Goal: Contribute content: Contribute content

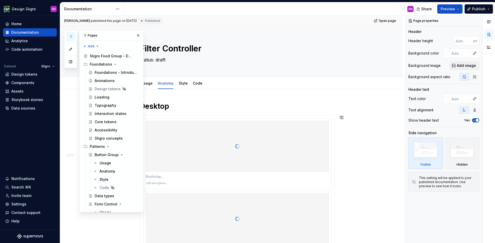
scroll to position [1649, 0]
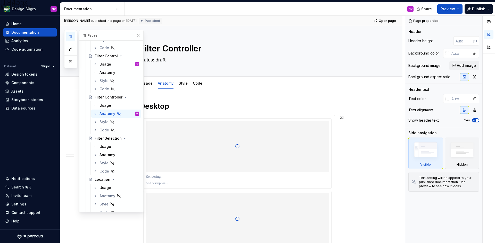
type textarea "*"
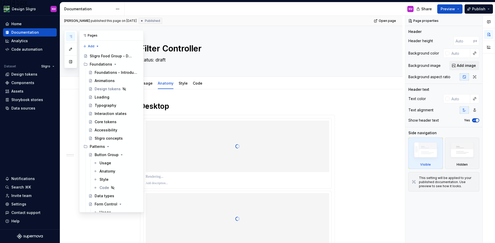
click at [70, 38] on icon "button" at bounding box center [71, 37] width 4 height 4
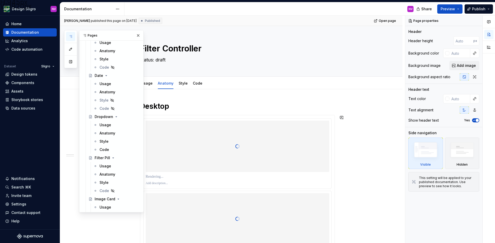
scroll to position [464, 0]
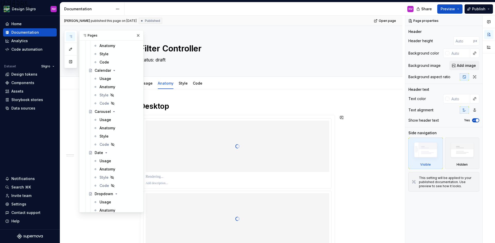
drag, startPoint x: 105, startPoint y: 123, endPoint x: 194, endPoint y: 130, distance: 88.9
click at [105, 123] on div "Usage" at bounding box center [119, 119] width 40 height 5
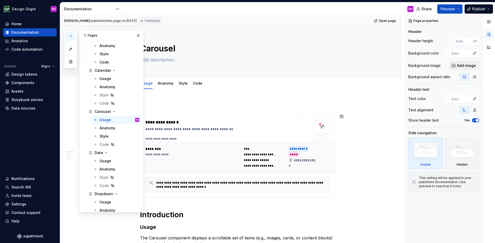
type textarea "*"
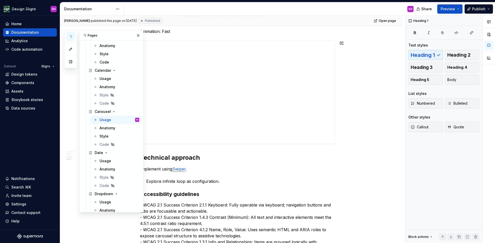
scroll to position [593, 0]
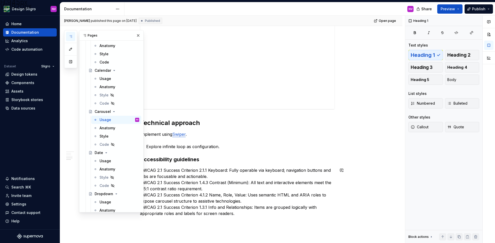
click at [214, 173] on p "- WCAG 2.1 Success Criterion 2.1.1 Keyboard: Fully operable via keyboard; navig…" at bounding box center [237, 195] width 195 height 56
click at [242, 161] on h3 "Accessibility guidelines" at bounding box center [237, 159] width 195 height 7
click at [136, 37] on button "button" at bounding box center [137, 35] width 7 height 7
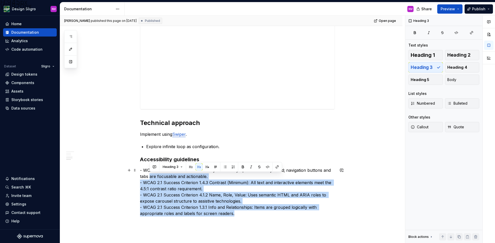
drag, startPoint x: 237, startPoint y: 215, endPoint x: 147, endPoint y: 175, distance: 98.1
click at [150, 176] on p "- WCAG 2.1 Success Criterion 2.1.1 Keyboard: Fully operable via keyboard; navig…" at bounding box center [237, 195] width 195 height 56
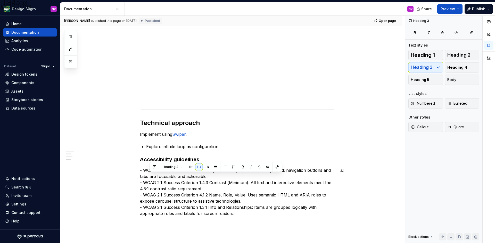
click at [143, 171] on p "- WCAG 2.1 Success Criterion 2.1.1 Keyboard: Fully operable via keyboard; navig…" at bounding box center [237, 195] width 195 height 56
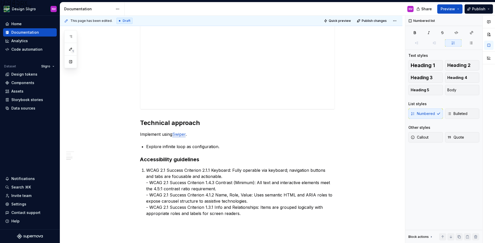
scroll to position [598, 0]
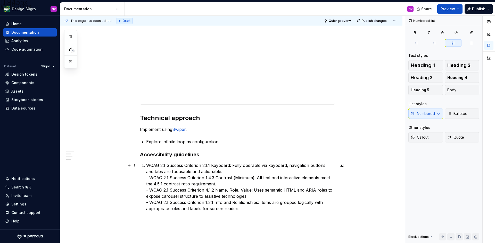
click at [149, 178] on p "WCAG 2.1 Success Criterion 2.1.1 Keyboard: Fully operable via keyboard; navigat…" at bounding box center [240, 191] width 189 height 56
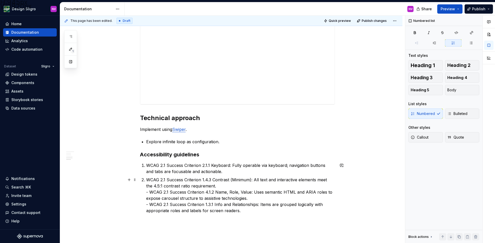
click at [148, 194] on p "WCAG 2.1 Success Criterion 1.4.3 Contrast (Minimum): All text and interactive e…" at bounding box center [240, 198] width 189 height 43
click at [149, 194] on p "WCAG 2.1 Success Criterion 1.4.3 Contrast (Minimum): All text and interactive e…" at bounding box center [240, 198] width 189 height 43
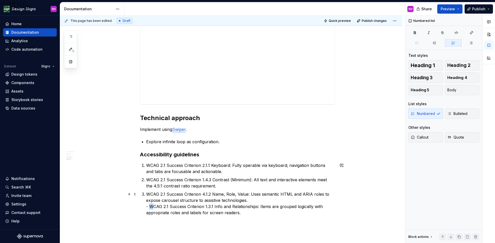
click at [151, 206] on p "WCAG 2.1 Success Criterion 4.1.2 Name, Role, Value: Uses semantic HTML and ARIA…" at bounding box center [240, 206] width 189 height 31
click at [150, 207] on p "WCAG 2.1 Success Criterion 4.1.2 Name, Role, Value: Uses semantic HTML and ARIA…" at bounding box center [240, 206] width 189 height 31
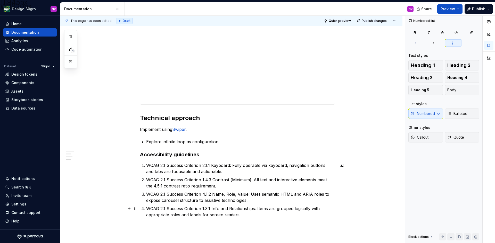
click at [256, 210] on p "WCAG 2.1 Success Criterion 1.3.1 Info and Relationships: Items are grouped logi…" at bounding box center [240, 215] width 189 height 19
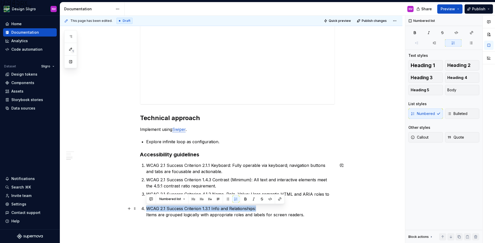
drag, startPoint x: 255, startPoint y: 209, endPoint x: 147, endPoint y: 208, distance: 108.5
click at [147, 208] on p "WCAG 2.1 Success Criterion 1.3.1 Info and Relationships: Items are grouped logi…" at bounding box center [240, 215] width 189 height 19
click at [242, 199] on button "button" at bounding box center [245, 199] width 7 height 7
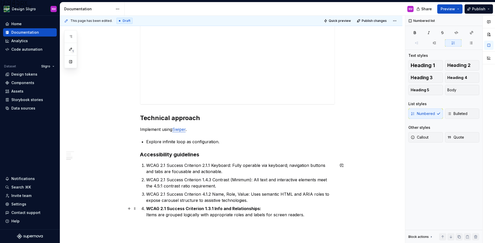
click at [172, 219] on p "WCAG 2.1 Success Criterion 1.3.1 Info and Relationships: Items are grouped logi…" at bounding box center [240, 215] width 189 height 19
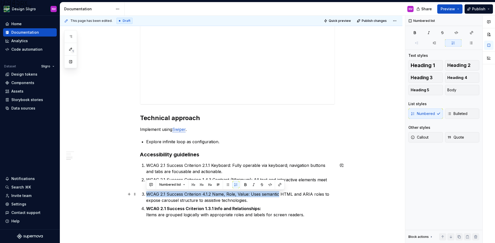
drag, startPoint x: 147, startPoint y: 195, endPoint x: 277, endPoint y: 195, distance: 130.9
click at [277, 195] on p "WCAG 2.1 Success Criterion 4.1.2 Name, Role, Value: Uses semantic HTML and ARIA…" at bounding box center [240, 197] width 189 height 12
click at [246, 185] on button "button" at bounding box center [245, 184] width 7 height 7
click at [276, 200] on p "WCAG 2.1 Success Criterion 4.1.2 Name, Role, Value: Uses semantic HTML and ARIA…" at bounding box center [240, 197] width 189 height 12
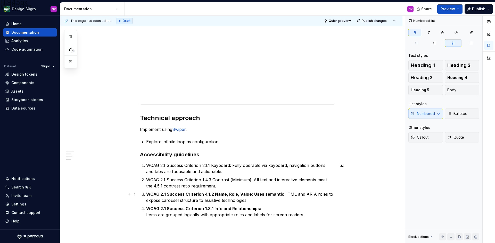
click at [253, 195] on strong "WCAG 2.1 Success Criterion 4.1.2 Name, Role, Value: Uses semantic" at bounding box center [215, 194] width 138 height 5
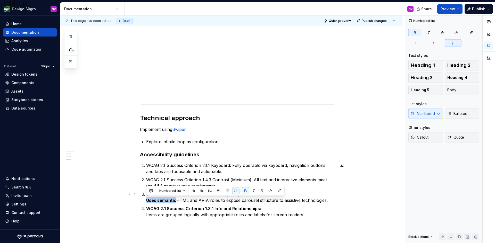
drag, startPoint x: 175, startPoint y: 202, endPoint x: 147, endPoint y: 201, distance: 27.6
click at [147, 201] on strong "Uses semantic" at bounding box center [161, 200] width 30 height 5
click at [244, 191] on button "button" at bounding box center [245, 191] width 7 height 7
click at [218, 205] on ol "WCAG 2.1 Success Criterion 2.1.1 Keyboard: Fully operable via keyboard; navigat…" at bounding box center [240, 194] width 189 height 62
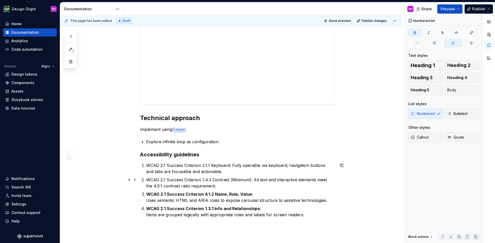
click at [254, 180] on p "WCAG 2.1 Success Criterion 1.4.3 Contrast (Minimum): All text and interactive e…" at bounding box center [240, 183] width 189 height 12
drag, startPoint x: 290, startPoint y: 188, endPoint x: 220, endPoint y: 188, distance: 69.8
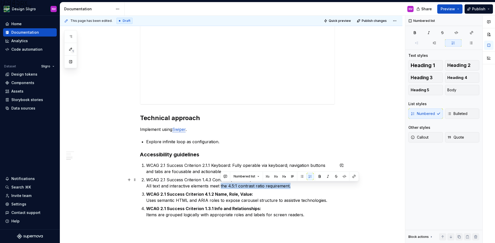
drag, startPoint x: 220, startPoint y: 188, endPoint x: 196, endPoint y: 193, distance: 24.7
click at [196, 193] on strong "WCAG 2.1 Success Criterion 4.1.2 Name, Role, Value:" at bounding box center [199, 194] width 107 height 5
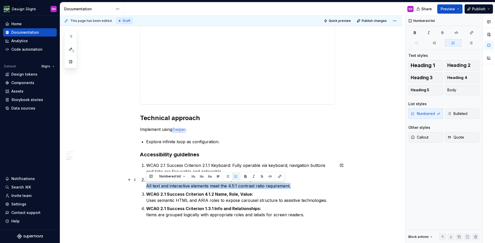
drag, startPoint x: 296, startPoint y: 186, endPoint x: 147, endPoint y: 186, distance: 149.7
click at [147, 186] on p "WCAG 2.1 Success Criterion 1.4.3 Contrast (Minimum): All text and interactive e…" at bounding box center [240, 183] width 189 height 12
click at [242, 175] on button "button" at bounding box center [245, 176] width 7 height 7
click at [211, 190] on ol "WCAG 2.1 Success Criterion 2.1.1 Keyboard: Fully operable via keyboard; navigat…" at bounding box center [240, 194] width 189 height 62
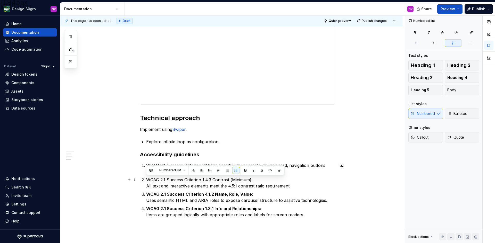
drag, startPoint x: 261, startPoint y: 180, endPoint x: 144, endPoint y: 180, distance: 117.0
click at [146, 180] on li "WCAG 2.1 Success Criterion 1.4.3 Contrast (Minimum): All text and interactive e…" at bounding box center [240, 183] width 189 height 12
click at [246, 173] on button "button" at bounding box center [245, 170] width 7 height 7
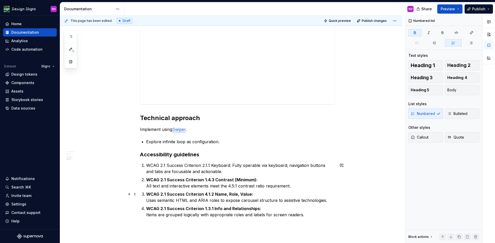
click at [245, 195] on strong "WCAG 2.1 Success Criterion 4.1.2 Name, Role, Value:" at bounding box center [199, 194] width 107 height 5
click at [231, 167] on p "WCAG 2.1 Success Criterion 2.1.1 Keyboard: Fully operable via keyboard; navigat…" at bounding box center [240, 169] width 189 height 12
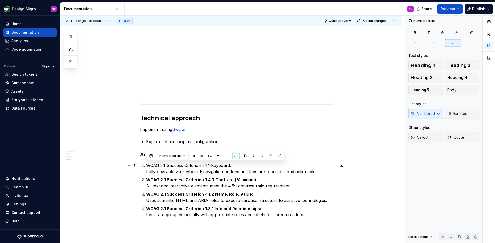
drag, startPoint x: 215, startPoint y: 168, endPoint x: 147, endPoint y: 169, distance: 68.3
click at [147, 169] on p "WCAG 2.1 Success Criterion 2.1.1 Keyboard: Fully operable via keyboard; navigat…" at bounding box center [240, 169] width 189 height 12
click at [246, 156] on button "button" at bounding box center [245, 156] width 7 height 7
click at [248, 183] on p "WCAG 2.1 Success Criterion 1.4.3 Contrast (Minimum): All text and interactive e…" at bounding box center [240, 183] width 189 height 12
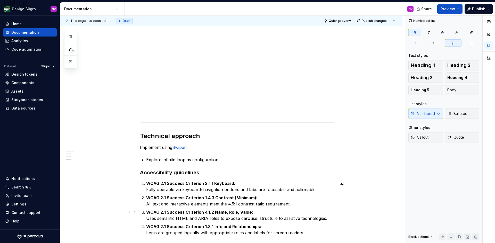
scroll to position [572, 0]
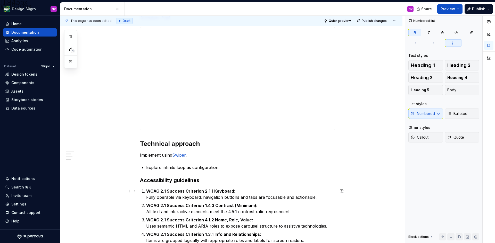
drag, startPoint x: 284, startPoint y: 189, endPoint x: 250, endPoint y: 167, distance: 40.5
click at [250, 167] on p "Explore infinite loop as configuration." at bounding box center [240, 168] width 189 height 6
click at [470, 10] on button "Publish" at bounding box center [478, 8] width 28 height 9
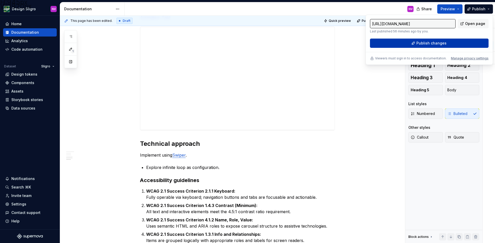
click at [433, 41] on span "Publish changes" at bounding box center [431, 43] width 30 height 5
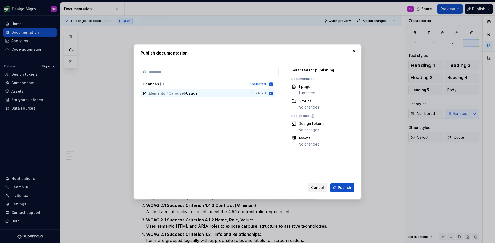
click at [317, 187] on span "Cancel" at bounding box center [317, 188] width 13 height 5
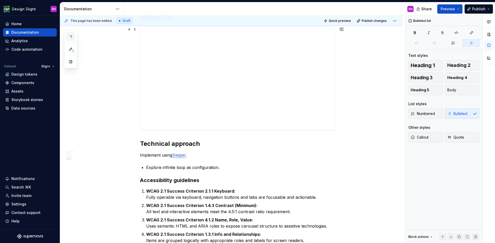
click at [71, 35] on icon "button" at bounding box center [71, 37] width 4 height 4
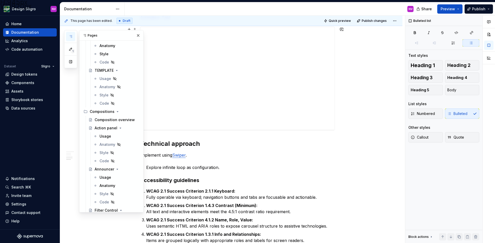
scroll to position [1649, 0]
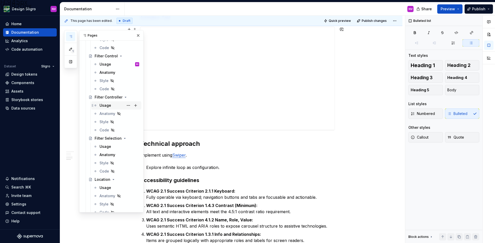
click at [107, 108] on div "Usage" at bounding box center [105, 105] width 12 height 5
click at [102, 124] on div "Style" at bounding box center [103, 122] width 9 height 5
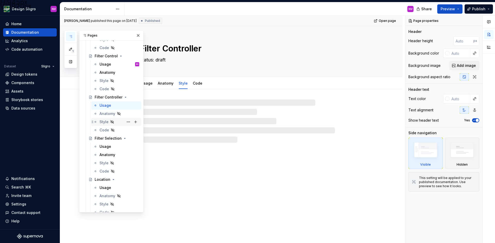
click at [102, 124] on div "Style" at bounding box center [103, 122] width 9 height 5
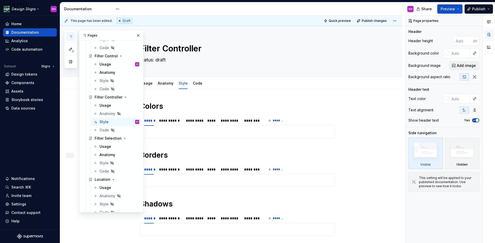
type textarea "*"
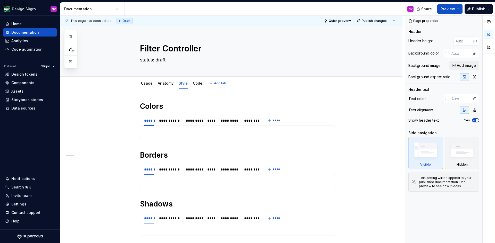
type textarea "*"
click at [182, 129] on p at bounding box center [237, 132] width 188 height 6
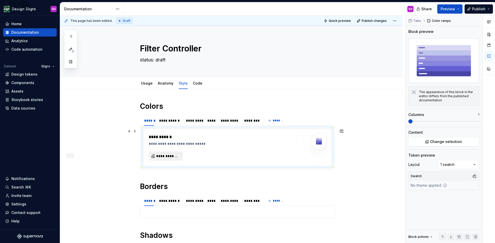
click at [176, 156] on span "**********" at bounding box center [167, 156] width 23 height 5
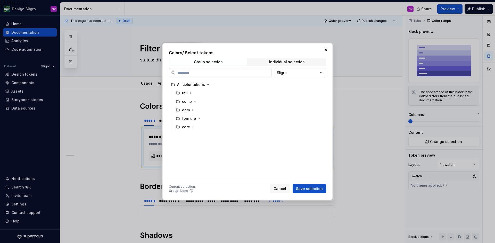
click at [244, 72] on input "search" at bounding box center [223, 72] width 96 height 5
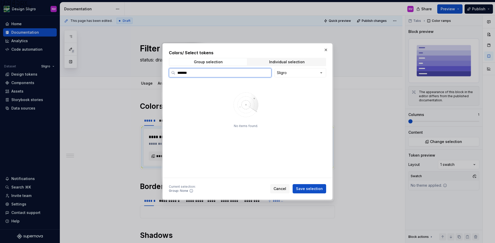
type input "*******"
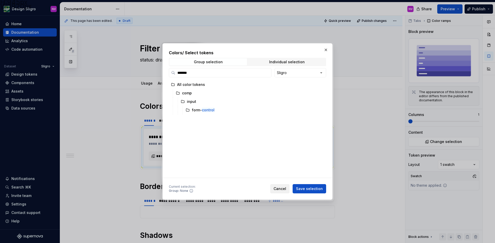
click at [286, 192] on button "Cancel" at bounding box center [279, 188] width 19 height 9
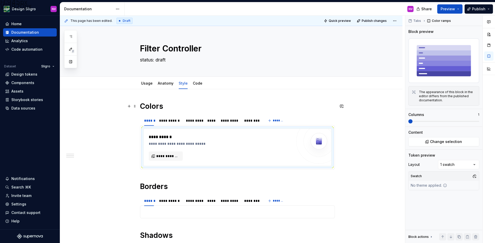
click at [140, 107] on h1 "Colors" at bounding box center [237, 106] width 195 height 9
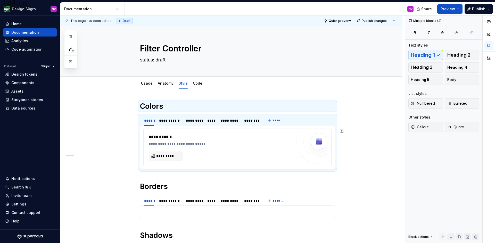
click at [185, 148] on div "**********" at bounding box center [220, 147] width 143 height 27
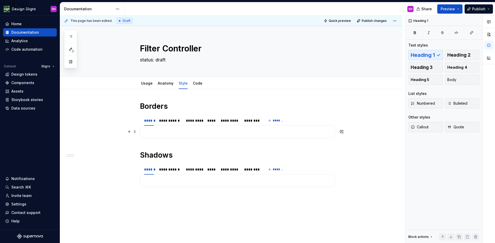
click at [156, 131] on p at bounding box center [237, 132] width 188 height 6
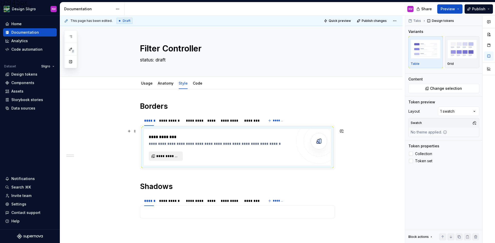
click at [163, 154] on span "**********" at bounding box center [167, 156] width 23 height 5
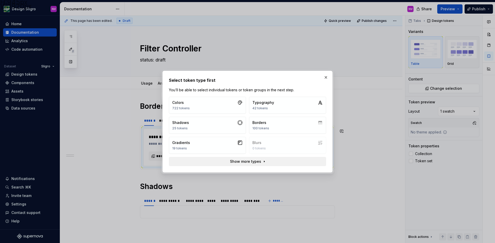
click at [258, 161] on span "Show more types" at bounding box center [245, 161] width 31 height 5
type textarea "*"
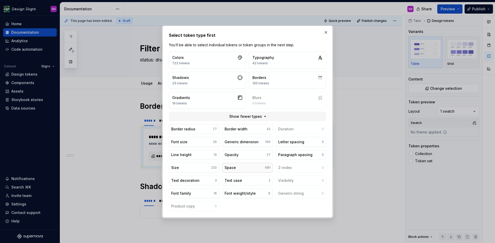
click at [226, 170] on div "Space" at bounding box center [229, 167] width 11 height 5
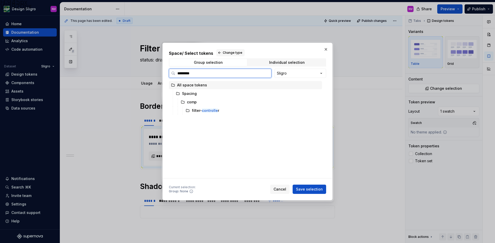
type input "**********"
click at [207, 113] on div "filter- controller" at bounding box center [205, 110] width 27 height 5
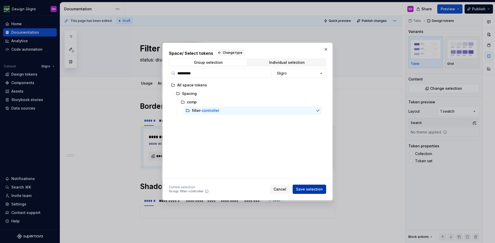
click at [306, 189] on span "Save selection" at bounding box center [309, 189] width 27 height 5
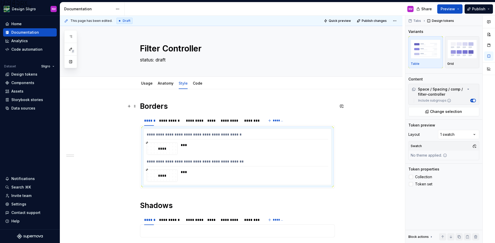
click at [164, 107] on h1 "Borders" at bounding box center [237, 106] width 195 height 9
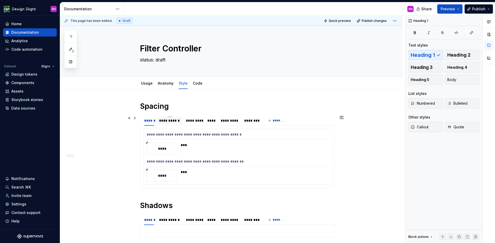
click at [167, 120] on div "**********" at bounding box center [170, 120] width 22 height 5
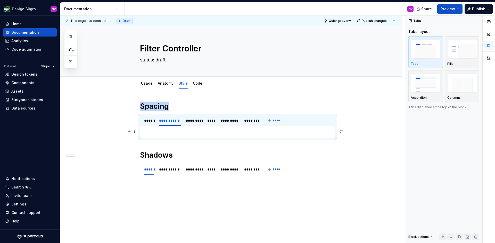
click at [165, 133] on p at bounding box center [237, 132] width 188 height 6
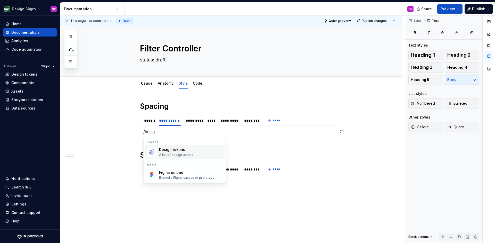
click at [168, 152] on div "Design tokens" at bounding box center [176, 149] width 34 height 5
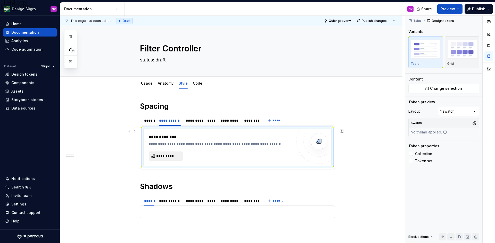
type textarea "*"
click at [176, 153] on button "**********" at bounding box center [166, 156] width 34 height 9
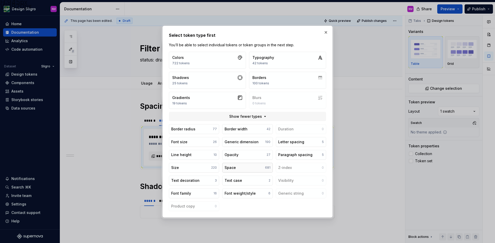
click at [243, 165] on button "Space 681" at bounding box center [247, 168] width 50 height 10
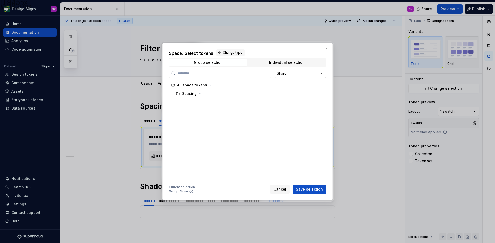
click at [302, 77] on div "Space / Select tokens Change type Group selection Individual selection Sligro A…" at bounding box center [247, 121] width 495 height 243
click at [225, 74] on input "search" at bounding box center [223, 73] width 96 height 5
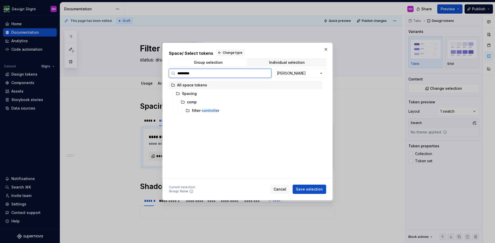
type input "**********"
click at [209, 115] on div "filter- controller" at bounding box center [252, 111] width 138 height 9
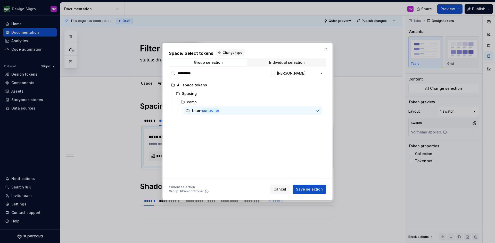
click at [305, 187] on button "Save selection" at bounding box center [308, 189] width 33 height 9
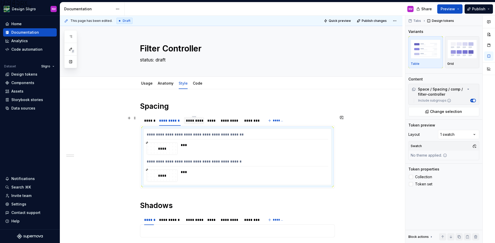
click at [193, 122] on div "*********" at bounding box center [194, 120] width 16 height 5
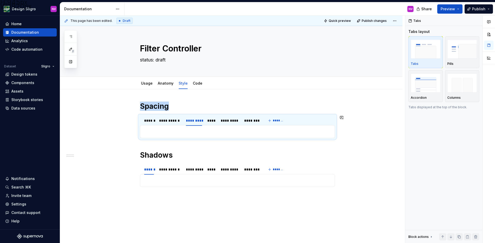
click at [191, 135] on div "**********" at bounding box center [237, 131] width 195 height 13
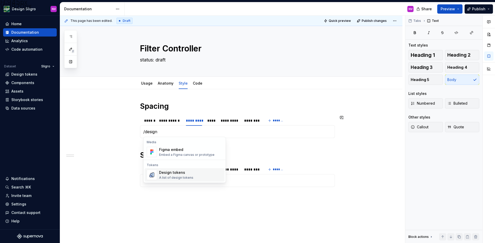
click at [180, 175] on div "Design tokens A list of design tokens" at bounding box center [176, 175] width 34 height 10
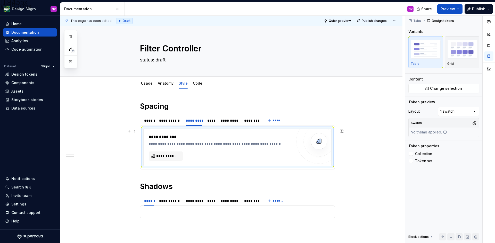
click at [198, 144] on div "**********" at bounding box center [220, 143] width 143 height 5
click at [179, 159] on button "**********" at bounding box center [166, 156] width 34 height 9
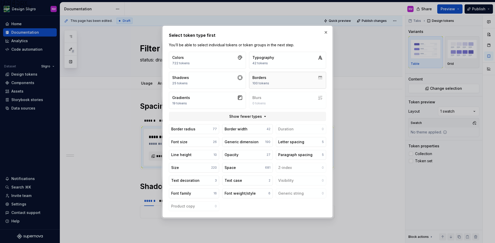
type textarea "*"
click at [244, 167] on button "Space 681" at bounding box center [247, 168] width 50 height 10
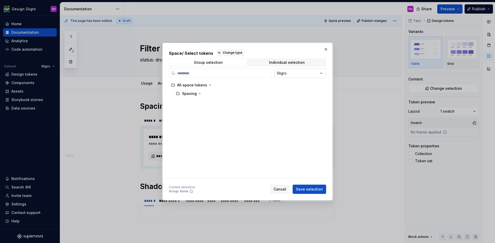
click at [281, 74] on div "Space / Select tokens Change type Group selection Individual selection Sligro A…" at bounding box center [247, 121] width 495 height 243
click at [220, 75] on input "search" at bounding box center [223, 73] width 96 height 5
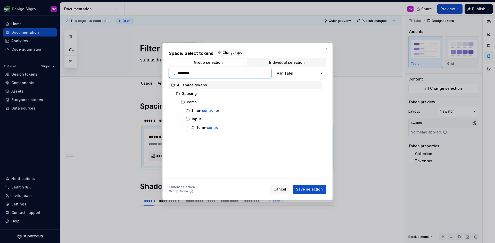
type input "**********"
click at [217, 108] on div "filter- controller" at bounding box center [205, 110] width 27 height 5
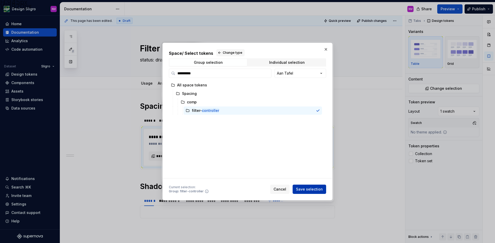
click at [308, 190] on span "Save selection" at bounding box center [309, 189] width 27 height 5
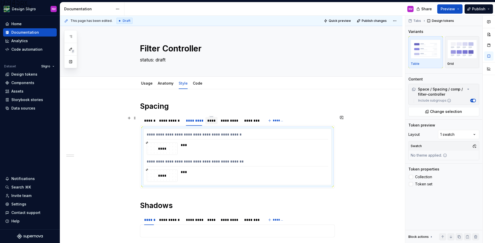
click at [214, 123] on div "****" at bounding box center [211, 120] width 8 height 5
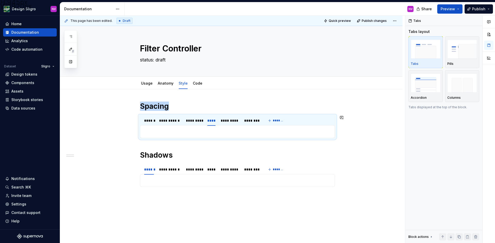
click at [211, 135] on div "**********" at bounding box center [237, 131] width 195 height 13
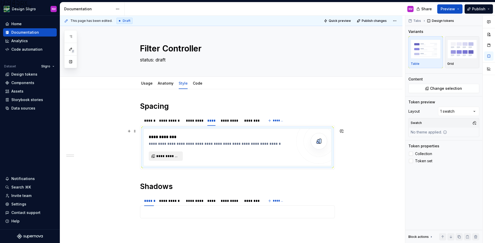
click at [174, 156] on span "**********" at bounding box center [167, 156] width 23 height 5
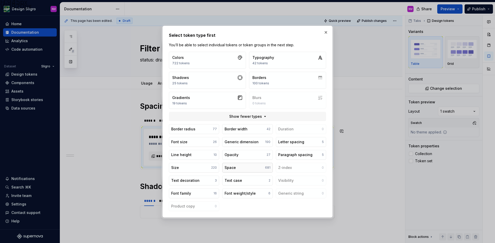
click at [241, 172] on button "Space 681" at bounding box center [247, 168] width 50 height 10
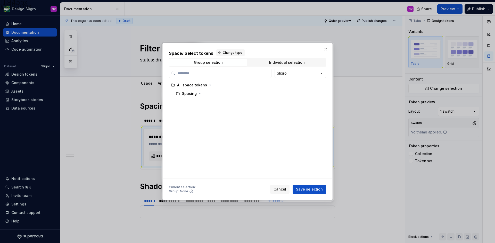
click at [272, 75] on div "Sligro" at bounding box center [247, 73] width 157 height 9
click at [287, 75] on div "Space / Select tokens Change type Group selection Individual selection Sligro A…" at bounding box center [247, 121] width 495 height 243
click at [239, 74] on input "search" at bounding box center [223, 73] width 96 height 5
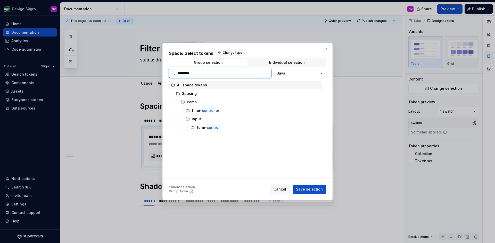
type input "**********"
click at [240, 113] on div "filter- controller" at bounding box center [252, 111] width 138 height 8
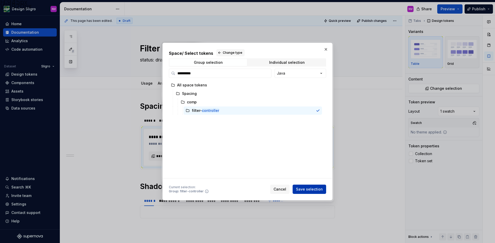
click at [300, 188] on span "Save selection" at bounding box center [309, 189] width 27 height 5
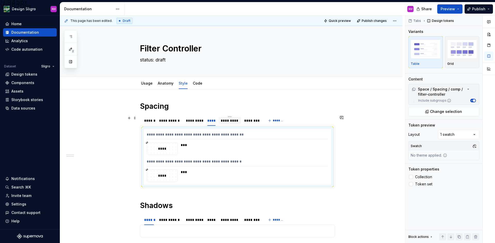
click at [222, 123] on div "*********" at bounding box center [230, 120] width 19 height 5
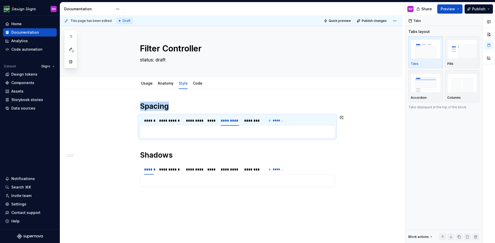
click at [209, 135] on div "**********" at bounding box center [237, 131] width 195 height 13
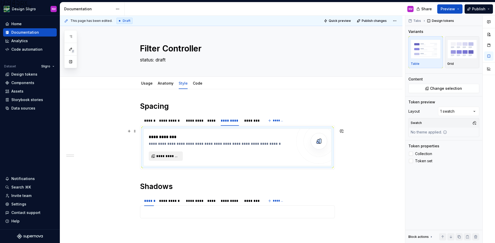
click at [172, 154] on span "**********" at bounding box center [167, 156] width 23 height 5
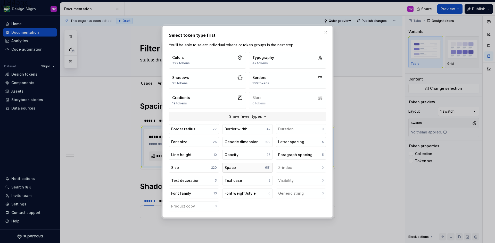
click at [245, 164] on button "Space 681" at bounding box center [247, 168] width 50 height 10
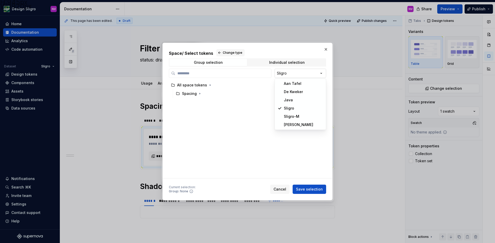
click at [295, 72] on div "Space / Select tokens Change type Group selection Individual selection Sligro A…" at bounding box center [247, 121] width 495 height 243
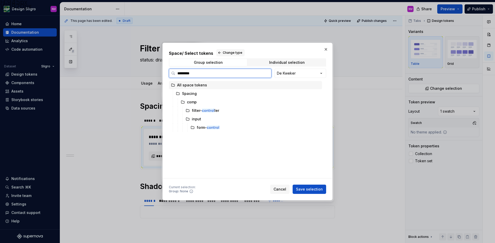
type input "**********"
click at [213, 112] on mark "controller" at bounding box center [210, 110] width 17 height 4
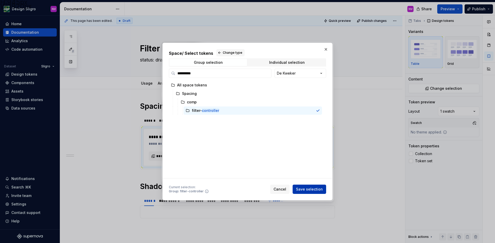
click at [302, 186] on button "Save selection" at bounding box center [308, 189] width 33 height 9
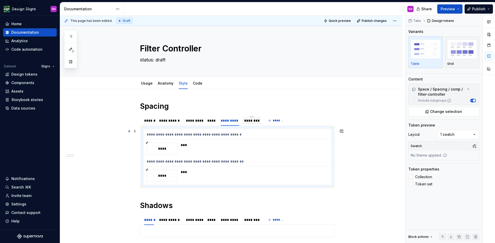
click at [246, 124] on div "********" at bounding box center [251, 120] width 19 height 7
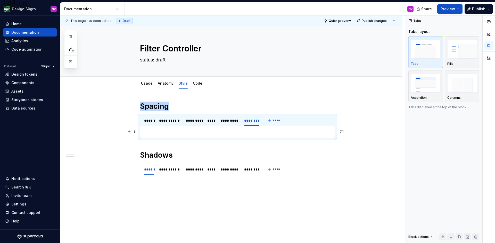
click at [208, 133] on p at bounding box center [237, 132] width 188 height 6
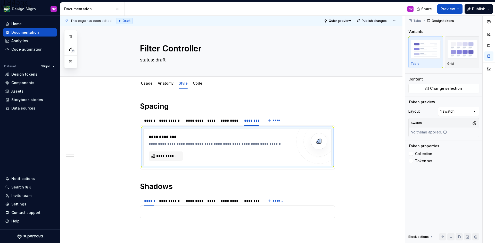
type textarea "*"
click at [174, 155] on span "**********" at bounding box center [167, 156] width 23 height 5
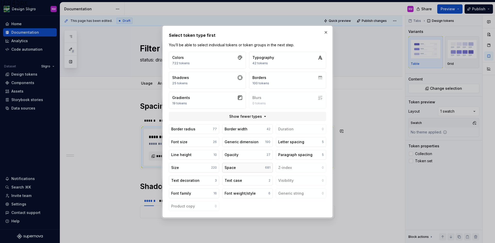
click at [252, 170] on button "Space 681" at bounding box center [247, 168] width 50 height 10
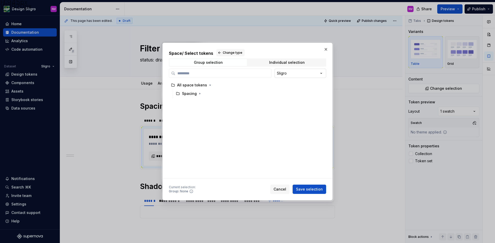
click at [280, 74] on div "Space / Select tokens Change type Group selection Individual selection Sligro A…" at bounding box center [247, 121] width 495 height 243
click at [224, 78] on label at bounding box center [220, 73] width 103 height 9
click at [224, 76] on input "search" at bounding box center [223, 73] width 96 height 5
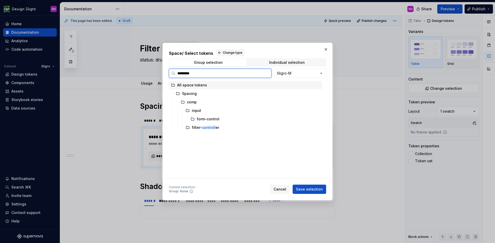
type input "**********"
click at [214, 109] on mark "controller" at bounding box center [210, 110] width 17 height 4
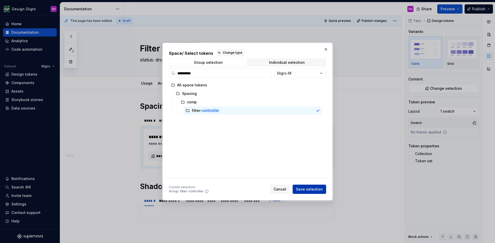
click at [309, 191] on span "Save selection" at bounding box center [309, 189] width 27 height 5
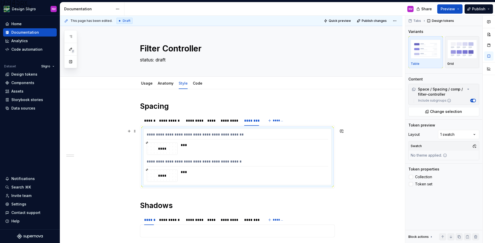
scroll to position [52, 0]
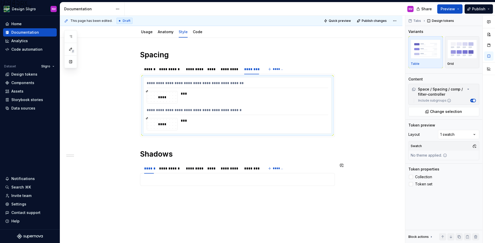
click at [234, 181] on p at bounding box center [237, 180] width 188 height 6
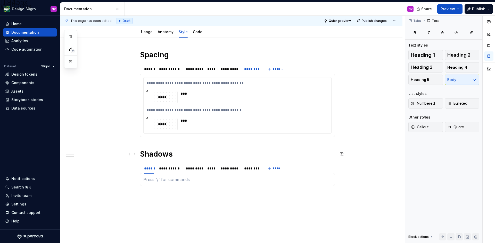
click at [162, 157] on h1 "Shadows" at bounding box center [237, 154] width 195 height 9
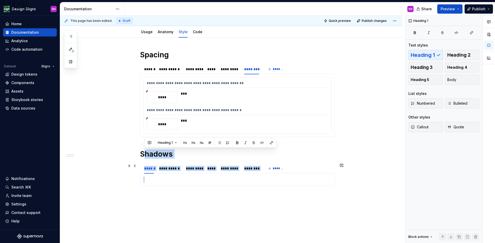
drag, startPoint x: 144, startPoint y: 157, endPoint x: 165, endPoint y: 176, distance: 28.4
click at [165, 176] on div "**********" at bounding box center [237, 124] width 195 height 148
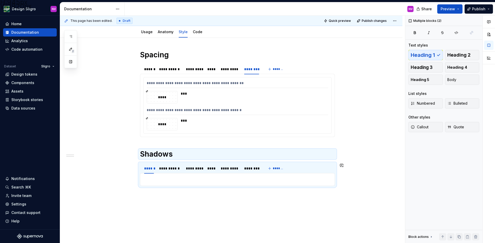
scroll to position [37, 0]
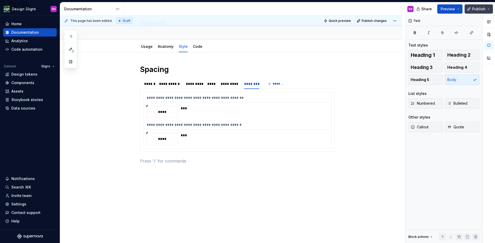
click at [481, 11] on span "Publish" at bounding box center [478, 8] width 13 height 5
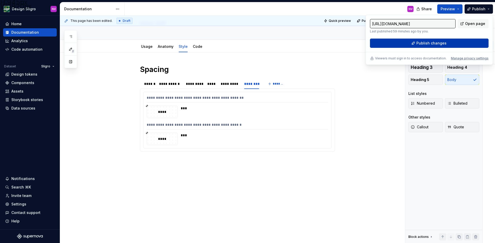
click at [433, 43] on span "Publish changes" at bounding box center [431, 43] width 30 height 5
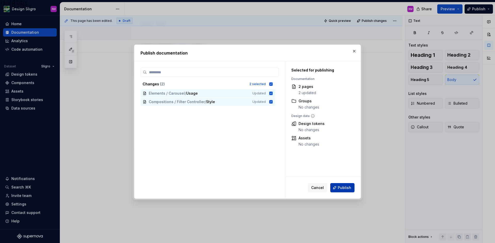
click at [347, 186] on span "Publish" at bounding box center [344, 188] width 13 height 5
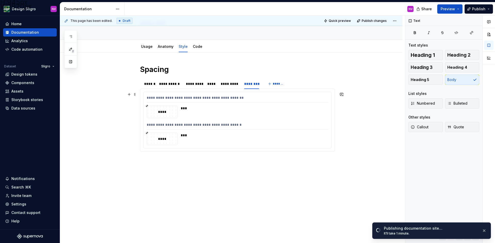
scroll to position [0, 0]
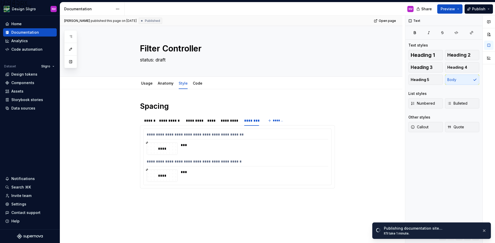
type textarea "*"
